Goal: Find specific page/section: Find specific page/section

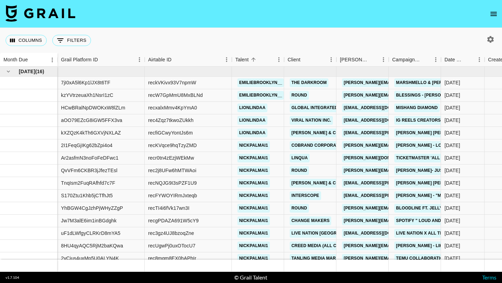
click at [498, 15] on button "open drawer" at bounding box center [494, 14] width 14 height 14
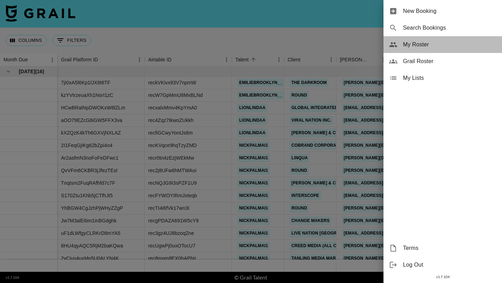
click at [412, 47] on span "My Roster" at bounding box center [449, 44] width 93 height 8
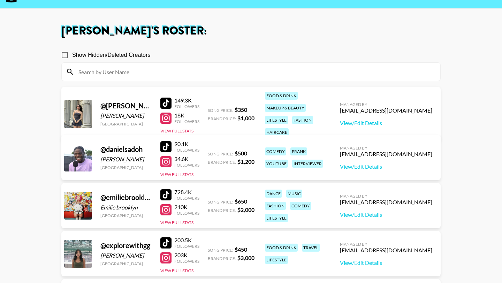
scroll to position [28, 0]
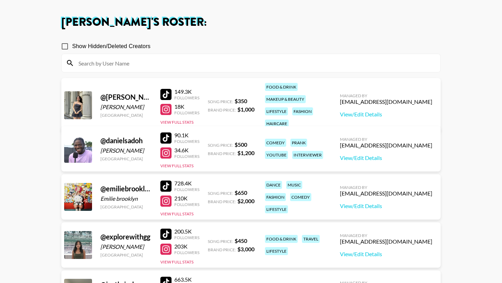
click at [154, 129] on div "@ danielsadoh [PERSON_NAME] [GEOGRAPHIC_DATA] 90.1K Followers 34.6K Followers V…" at bounding box center [250, 148] width 379 height 45
click at [170, 137] on div at bounding box center [165, 137] width 11 height 11
click at [169, 151] on div at bounding box center [165, 152] width 11 height 11
click at [167, 186] on div at bounding box center [165, 186] width 11 height 11
click at [166, 203] on div at bounding box center [165, 201] width 11 height 11
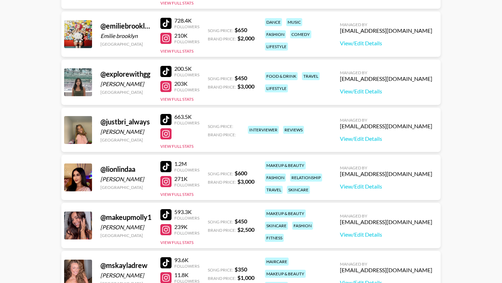
scroll to position [195, 0]
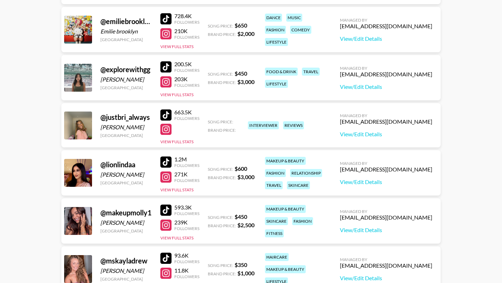
click at [166, 160] on div at bounding box center [165, 162] width 11 height 11
click at [167, 180] on div at bounding box center [165, 177] width 11 height 11
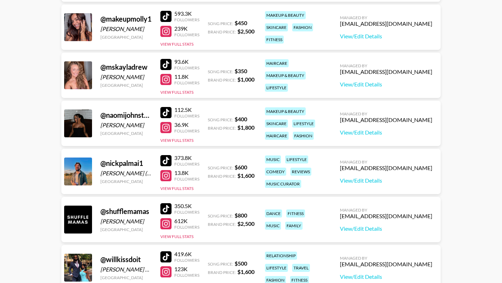
scroll to position [390, 0]
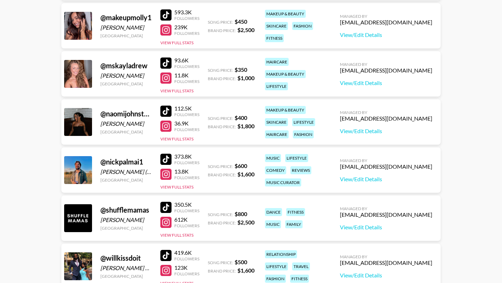
click at [166, 162] on div at bounding box center [165, 159] width 11 height 11
click at [166, 174] on div at bounding box center [165, 174] width 11 height 11
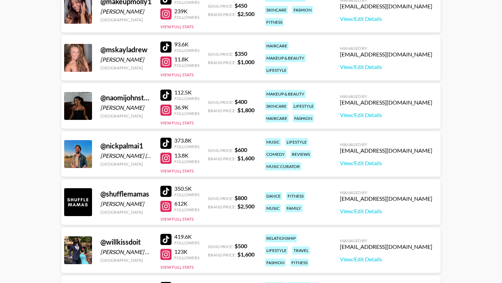
scroll to position [418, 0]
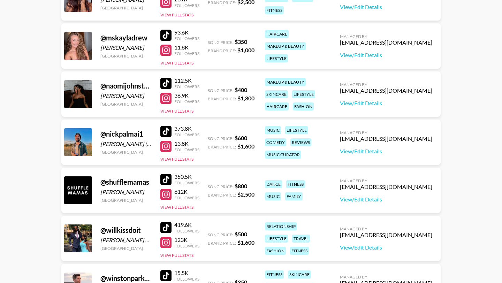
click at [168, 229] on div at bounding box center [165, 227] width 11 height 11
click at [168, 243] on div at bounding box center [165, 242] width 11 height 11
